Goal: Find specific page/section: Find specific page/section

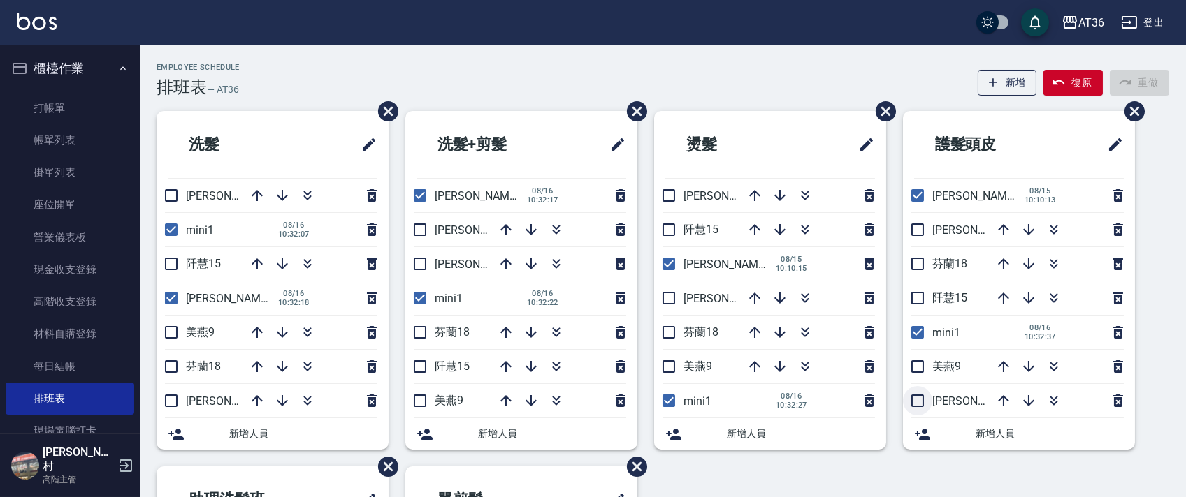
click at [914, 407] on input "checkbox" at bounding box center [917, 400] width 29 height 29
checkbox input "true"
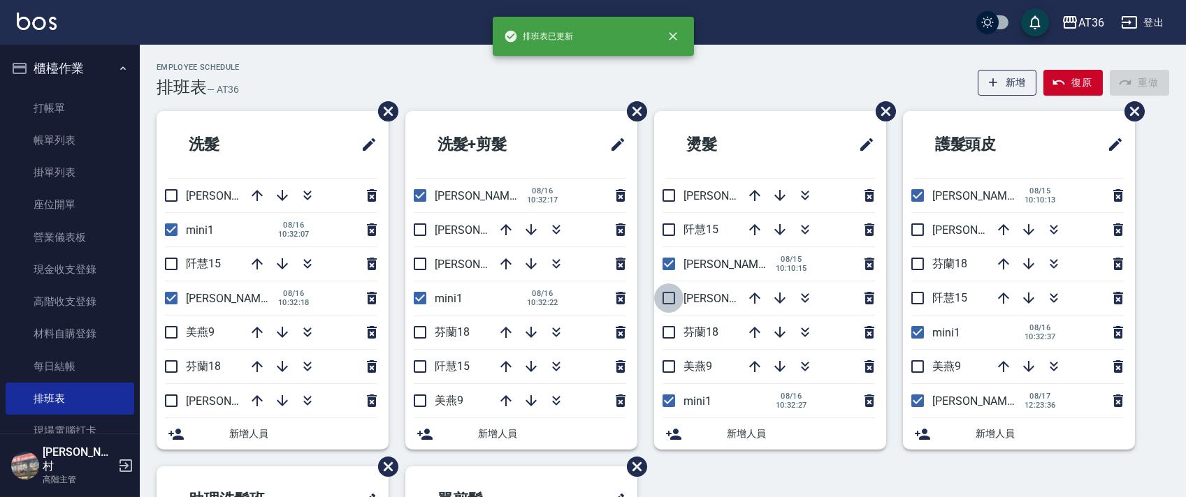
click at [664, 296] on input "checkbox" at bounding box center [668, 298] width 29 height 29
checkbox input "true"
drag, startPoint x: 419, startPoint y: 260, endPoint x: 191, endPoint y: 221, distance: 231.0
click at [419, 261] on input "checkbox" at bounding box center [419, 263] width 29 height 29
checkbox input "true"
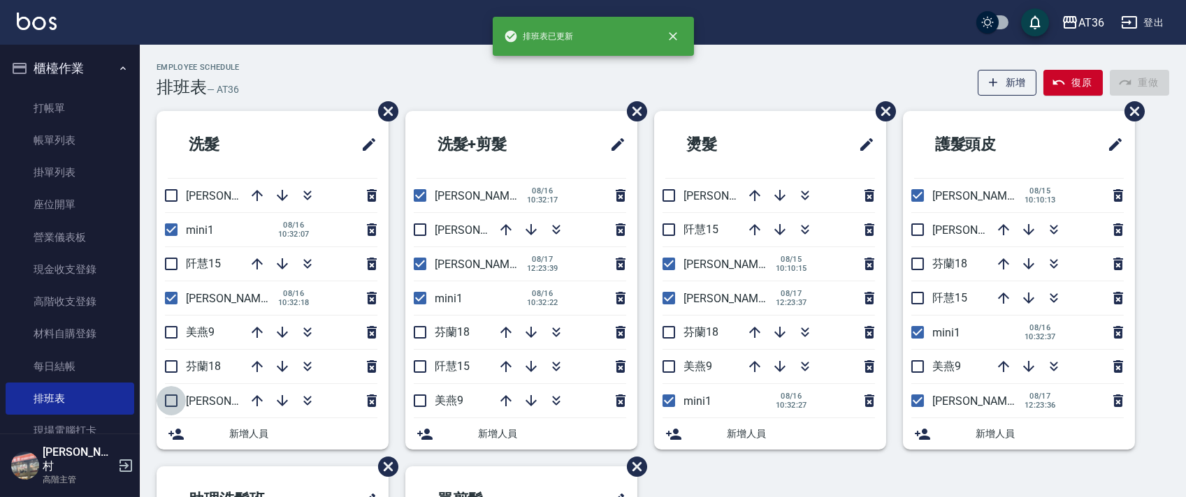
drag, startPoint x: 170, startPoint y: 398, endPoint x: 384, endPoint y: 314, distance: 229.6
click at [169, 400] on input "checkbox" at bounding box center [170, 400] width 29 height 29
checkbox input "true"
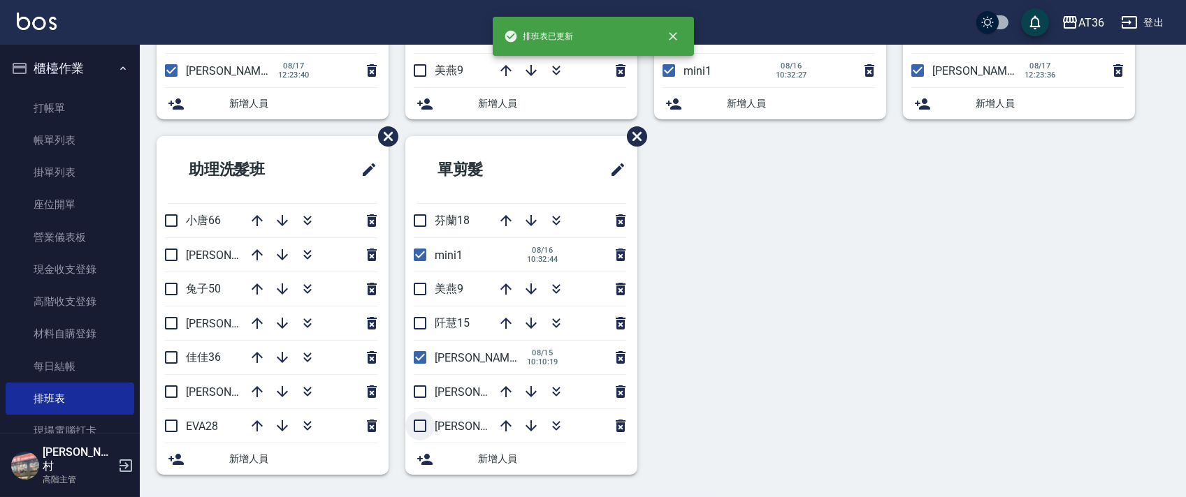
click at [420, 431] on input "checkbox" at bounding box center [419, 425] width 29 height 29
checkbox input "true"
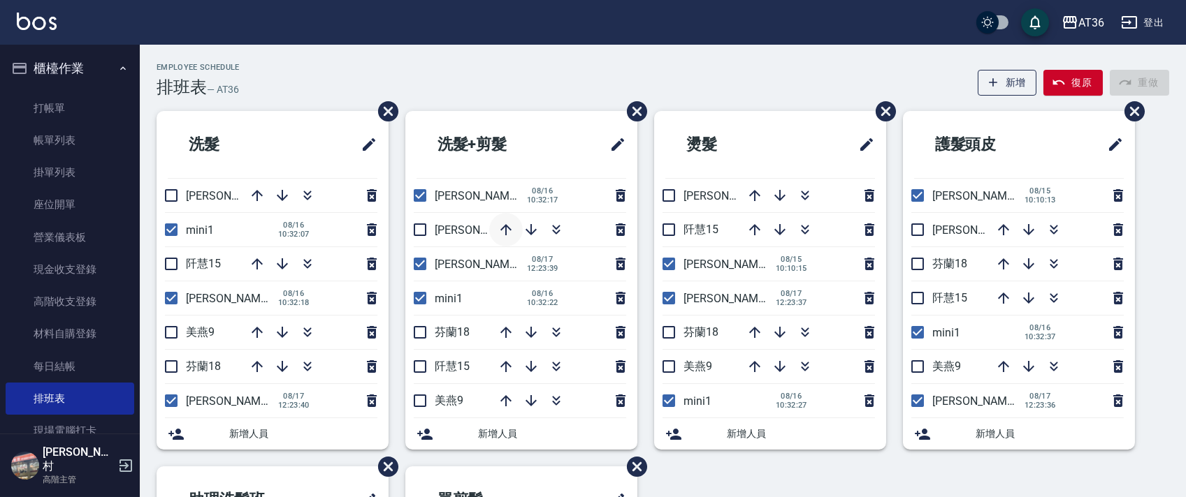
click at [508, 230] on icon "button" at bounding box center [505, 229] width 17 height 17
click at [998, 232] on icon "button" at bounding box center [1003, 229] width 17 height 17
click at [1005, 228] on icon "button" at bounding box center [1003, 229] width 11 height 11
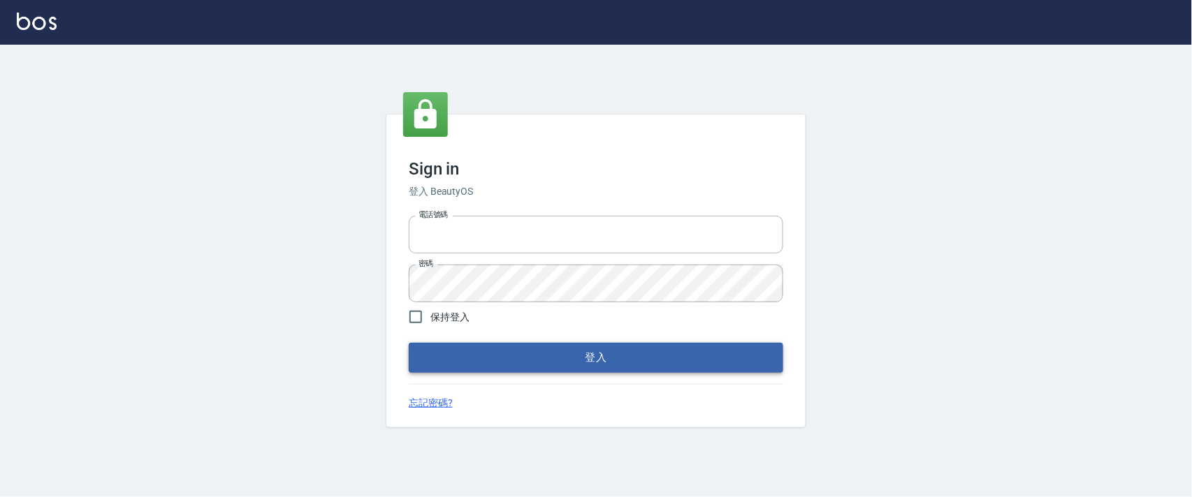
type input "0927987640"
click at [523, 358] on button "登入" at bounding box center [596, 357] width 374 height 29
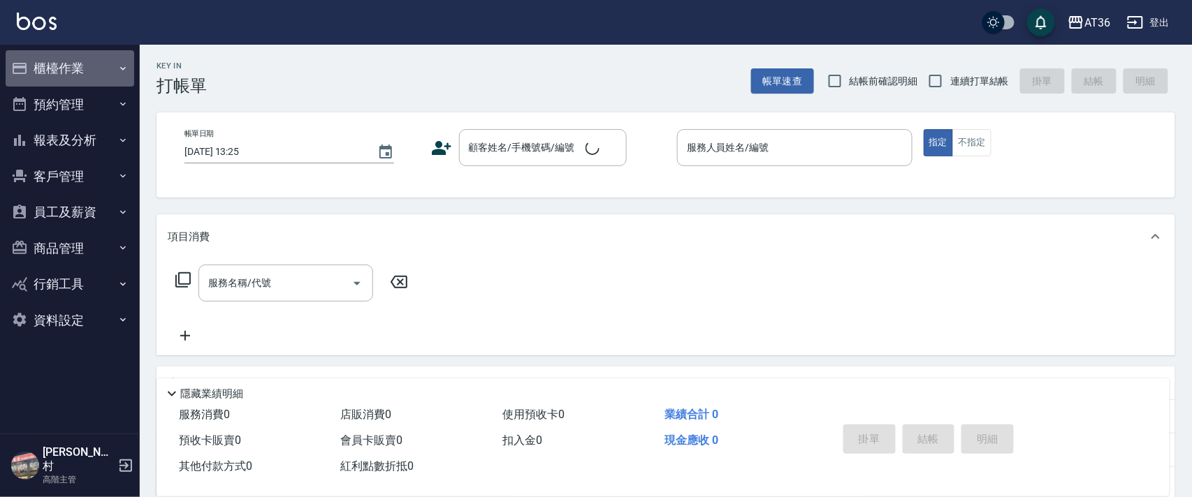
click at [38, 69] on button "櫃檯作業" at bounding box center [70, 68] width 129 height 36
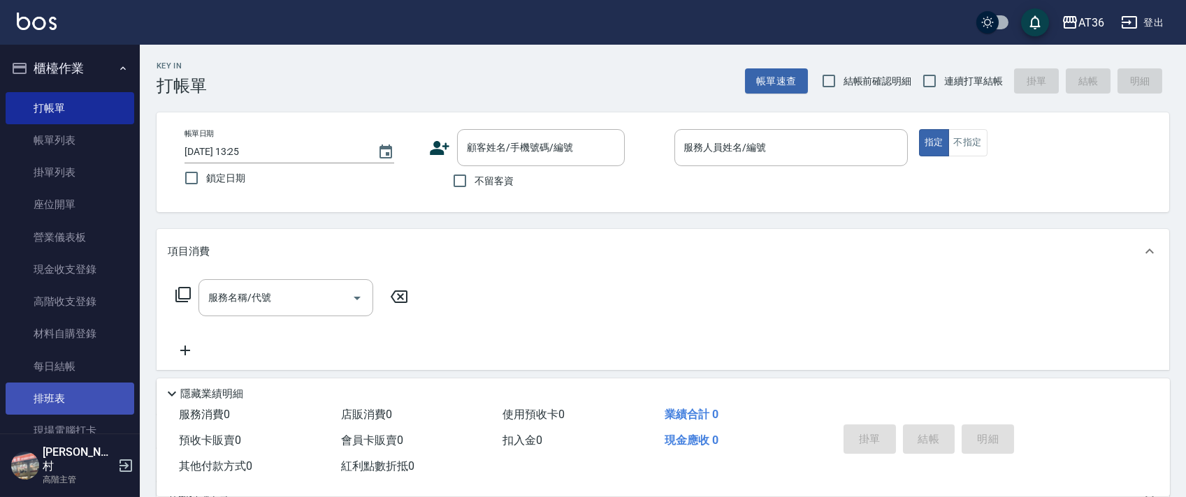
drag, startPoint x: 78, startPoint y: 407, endPoint x: 96, endPoint y: 382, distance: 30.6
click at [78, 407] on link "排班表" at bounding box center [70, 399] width 129 height 32
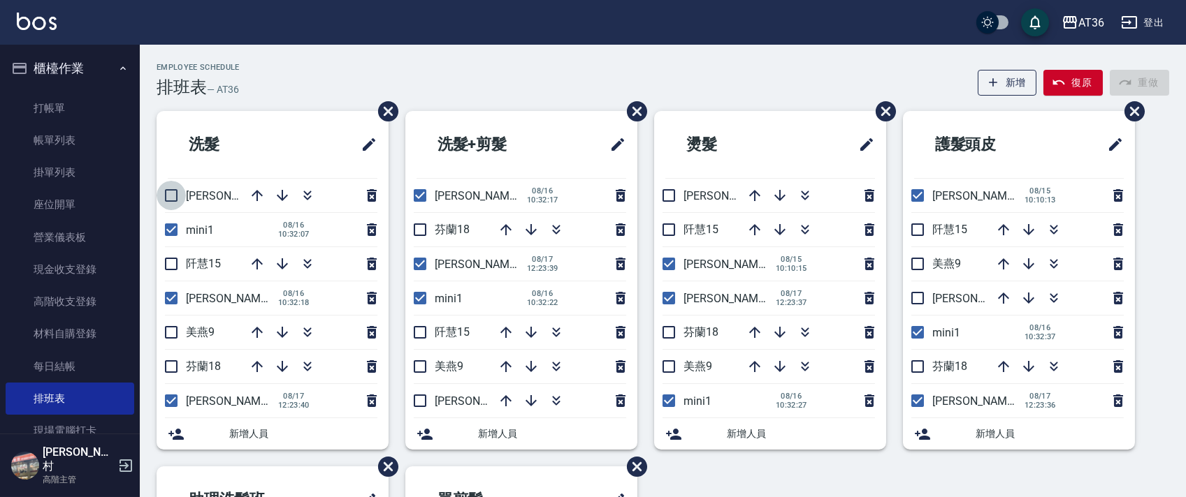
drag, startPoint x: 163, startPoint y: 193, endPoint x: 152, endPoint y: 275, distance: 82.5
click at [162, 194] on input "checkbox" at bounding box center [170, 195] width 29 height 29
checkbox input "true"
click at [168, 262] on input "checkbox" at bounding box center [170, 263] width 29 height 29
checkbox input "true"
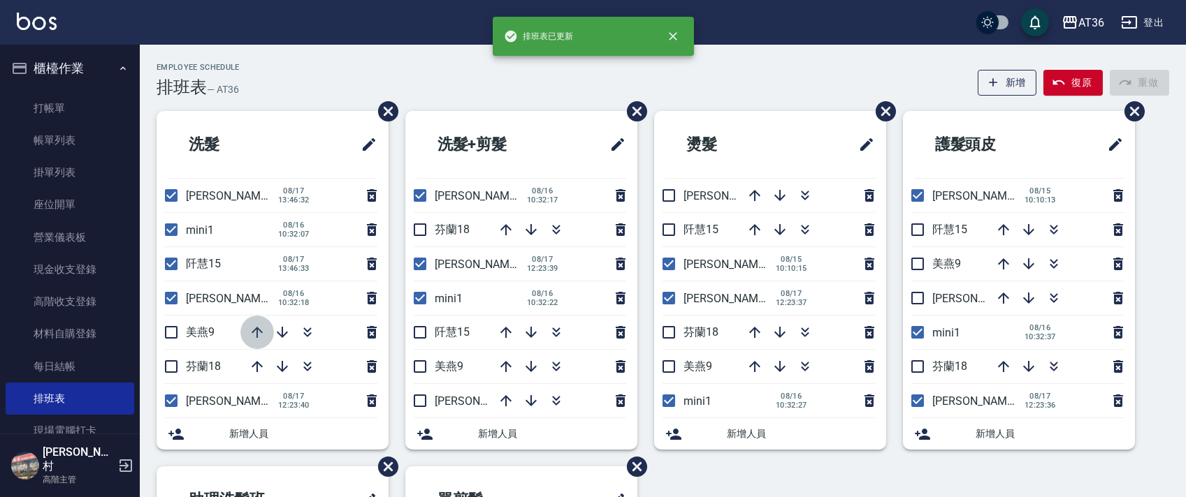
click at [259, 334] on icon "button" at bounding box center [257, 332] width 17 height 17
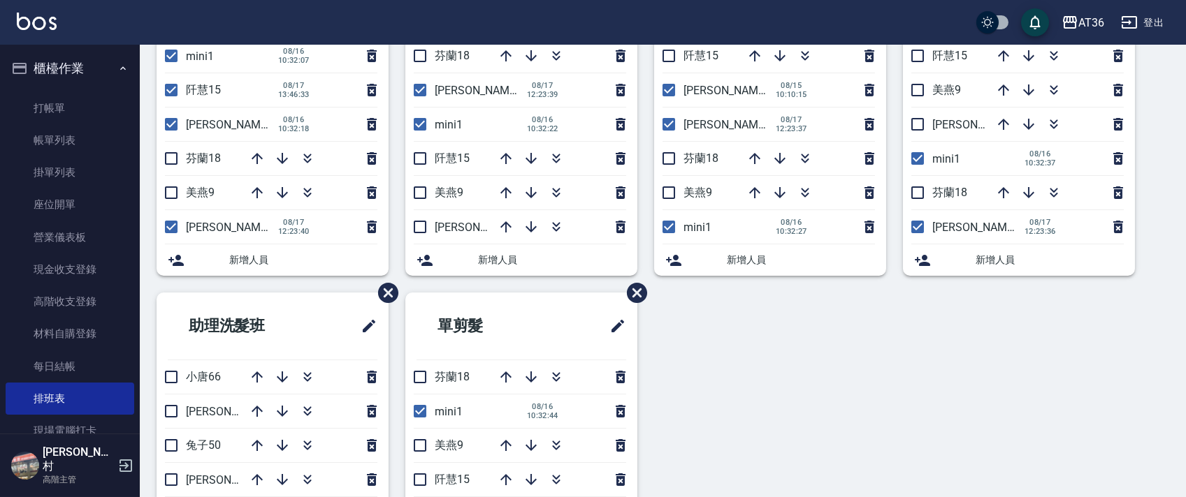
scroll to position [330, 0]
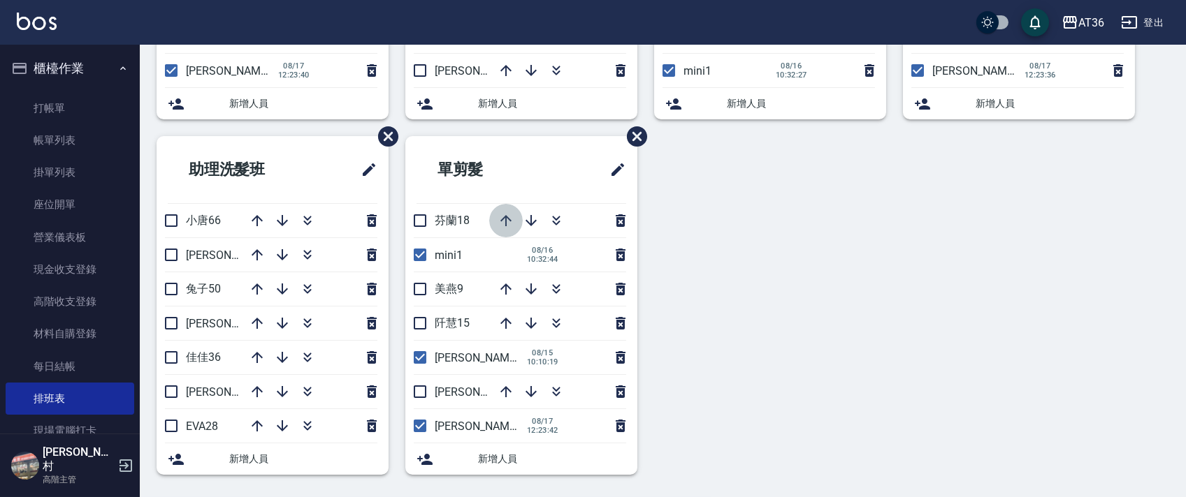
click at [505, 215] on icon "button" at bounding box center [505, 220] width 17 height 17
click at [507, 217] on icon "button" at bounding box center [505, 220] width 11 height 11
